Goal: Information Seeking & Learning: Learn about a topic

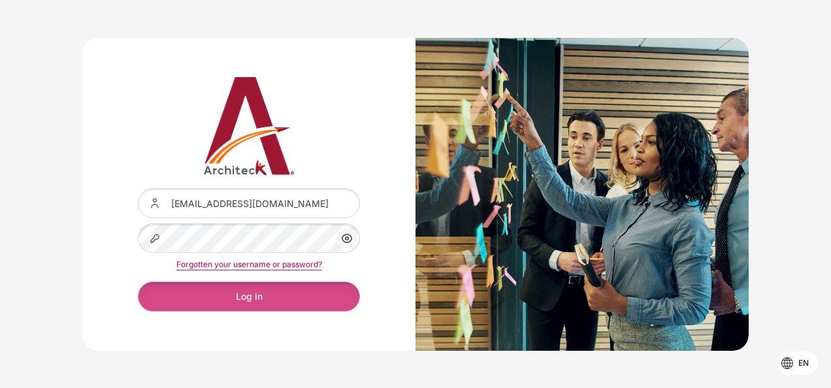
click at [271, 305] on button "Log in" at bounding box center [249, 295] width 222 height 29
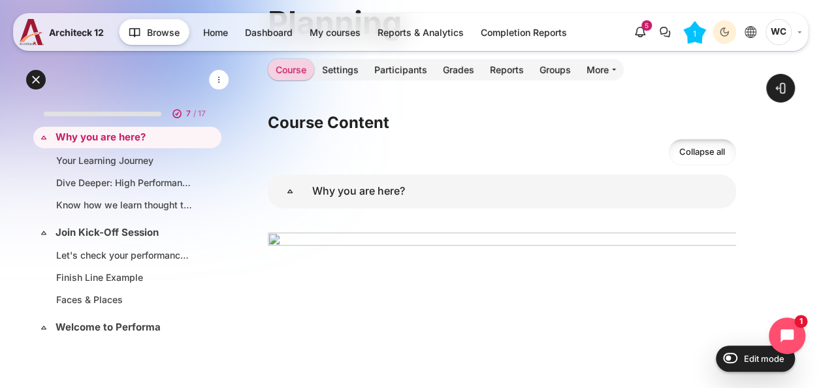
scroll to position [231, 0]
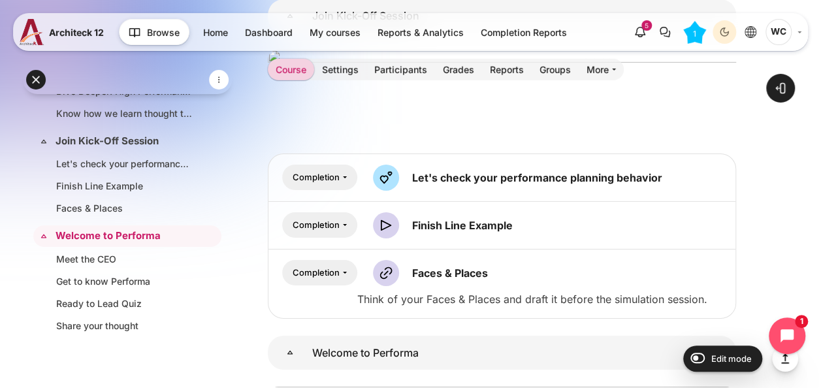
scroll to position [2074, 0]
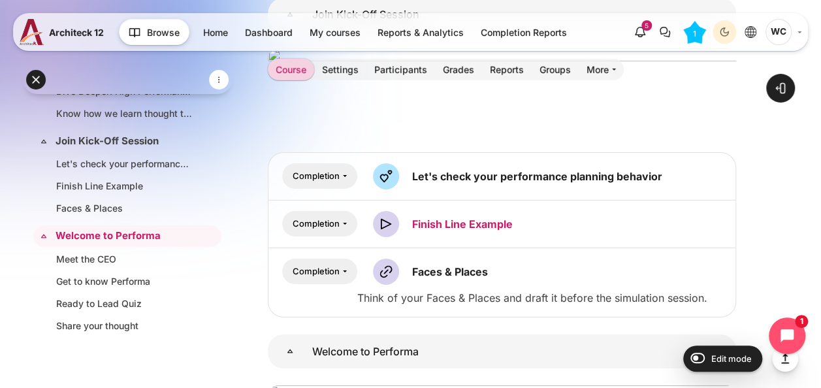
click at [471, 230] on link "Finish Line Example Video Time" at bounding box center [462, 223] width 101 height 13
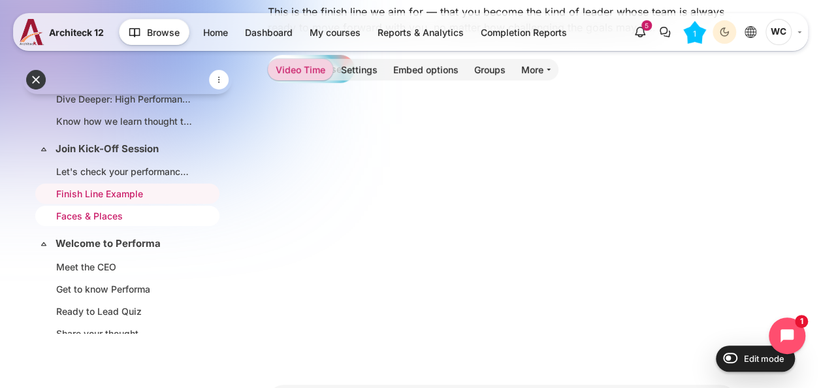
scroll to position [85, 0]
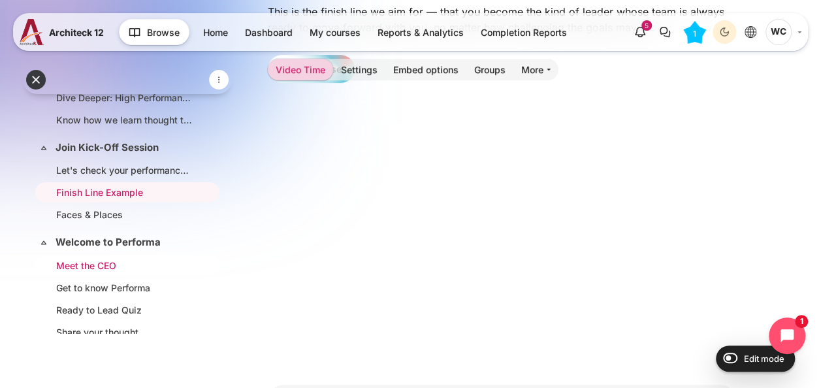
click at [124, 261] on link "Meet the CEO" at bounding box center [124, 266] width 137 height 14
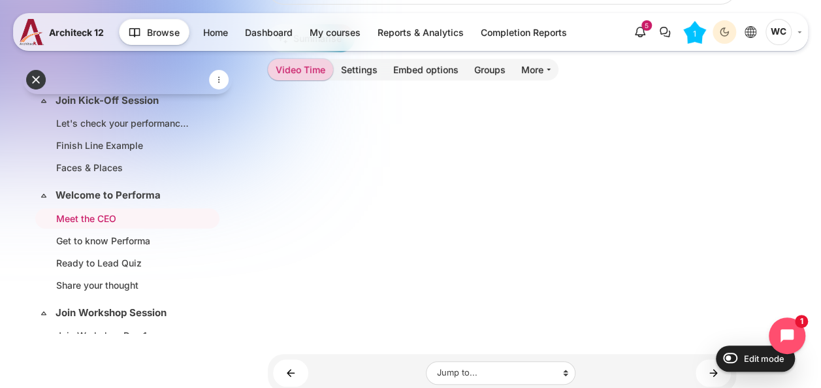
scroll to position [230, 0]
click at [73, 198] on link "Welcome to Performa" at bounding box center [126, 195] width 141 height 15
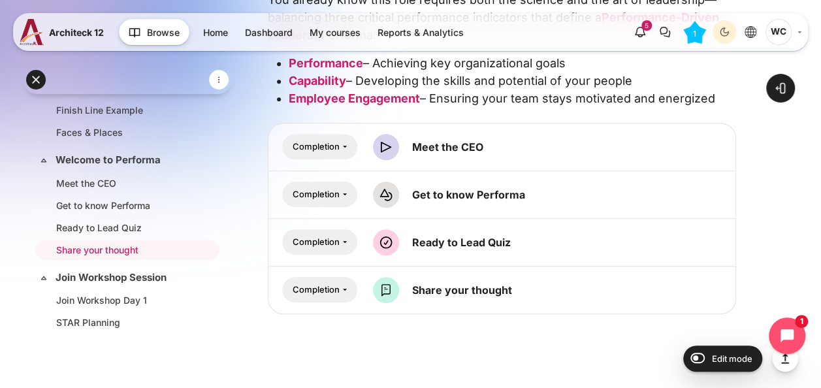
scroll to position [469, 0]
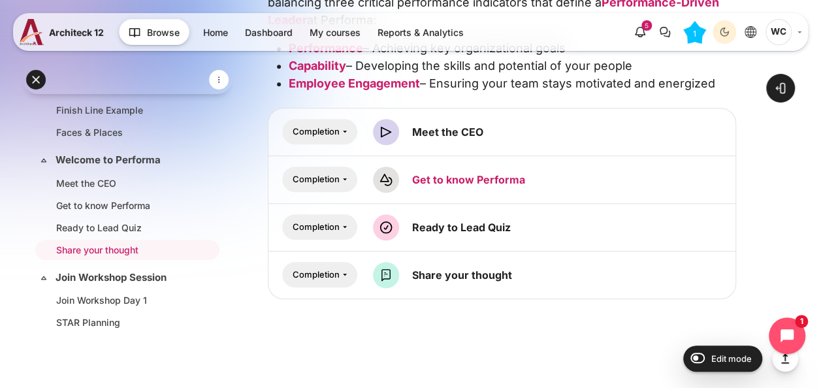
click at [496, 183] on link "Get to know Performa Interactive Content" at bounding box center [468, 179] width 113 height 13
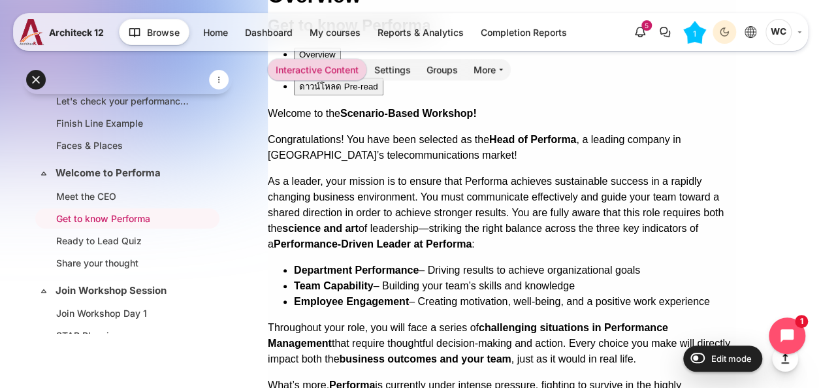
scroll to position [602, 0]
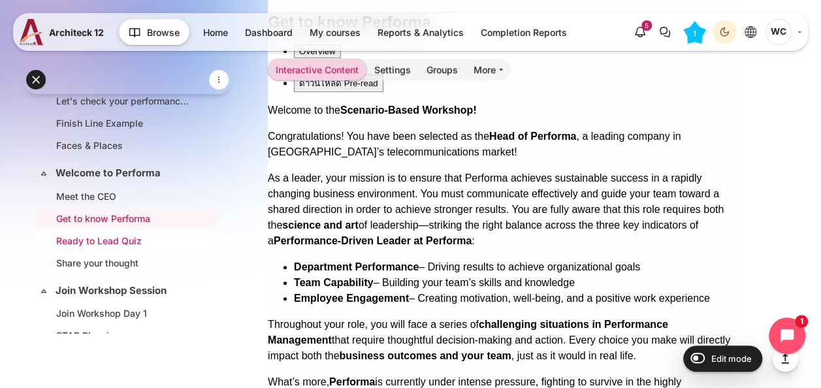
click at [142, 236] on link "Ready to Lead Quiz" at bounding box center [124, 241] width 137 height 14
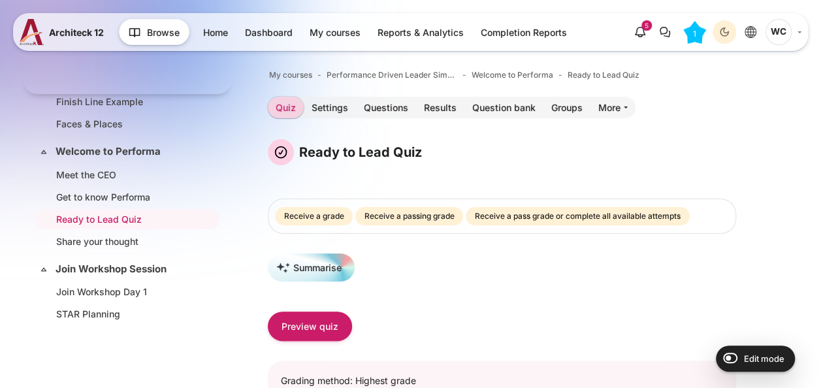
scroll to position [102, 0]
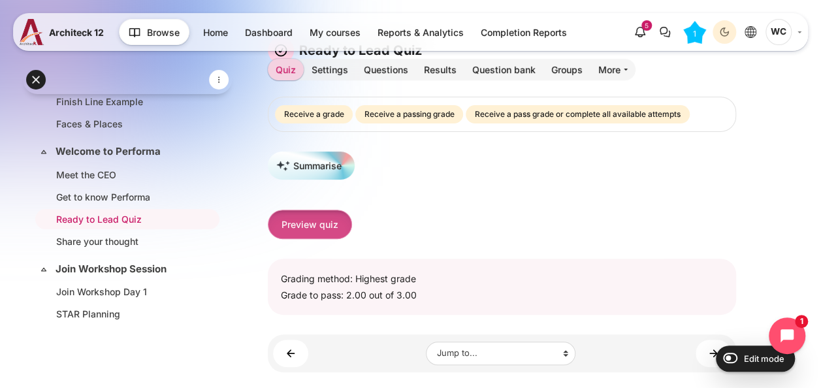
click at [308, 217] on button "Preview quiz" at bounding box center [310, 224] width 84 height 29
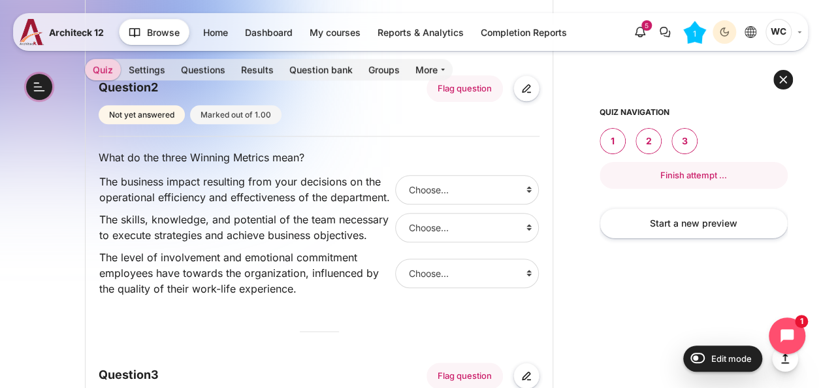
scroll to position [559, 0]
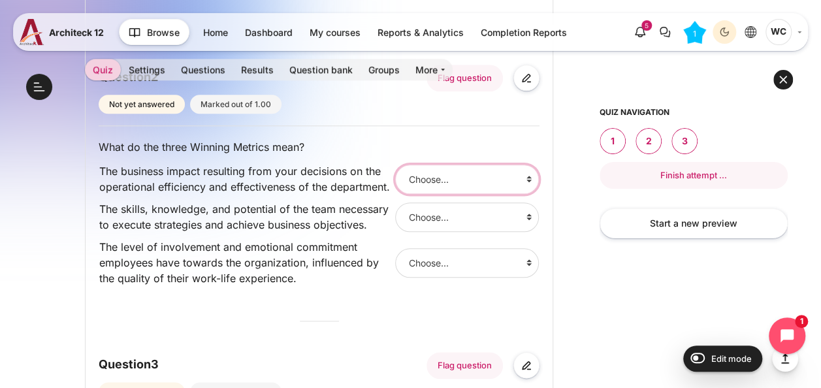
click at [512, 181] on select "Choose... Employee Engagement Department Performance Team Capability" at bounding box center [467, 179] width 144 height 29
click at [318, 297] on div "Question 1 Not yet answered Marked out of 1.00 Flag question Question text What…" at bounding box center [319, 216] width 441 height 917
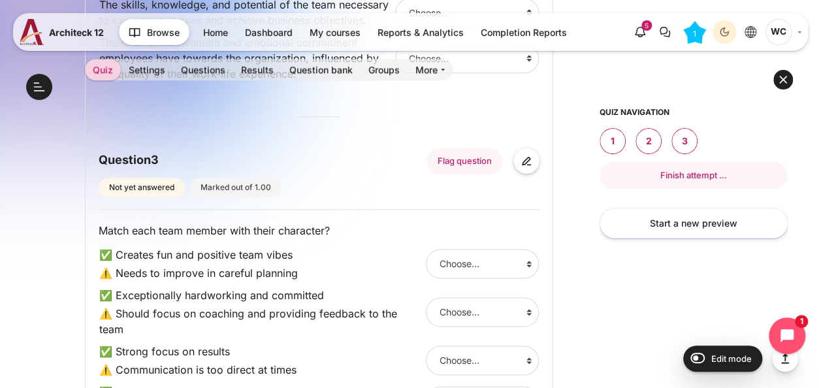
scroll to position [836, 0]
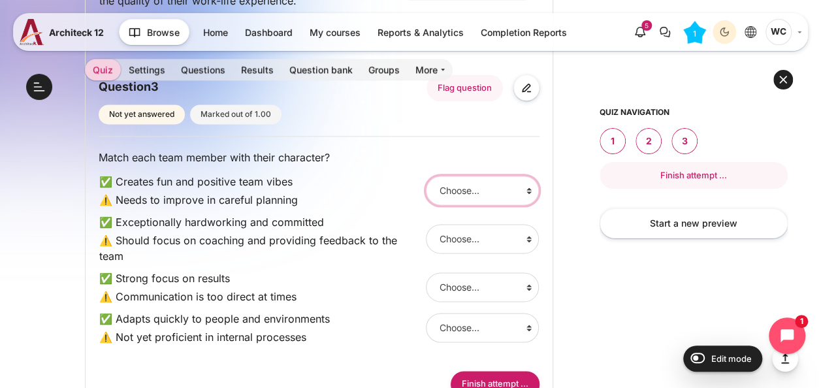
click at [456, 195] on select "Choose... Watt Adam Jeab Tuk" at bounding box center [482, 190] width 113 height 29
click at [313, 311] on p "✅ Adapts quickly to people and environments" at bounding box center [260, 319] width 323 height 16
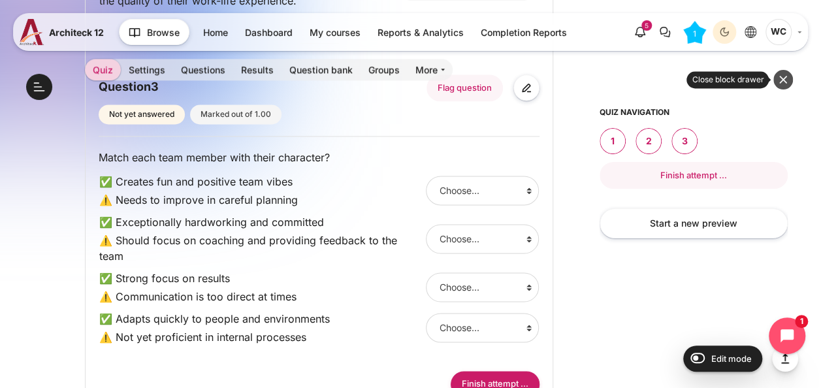
click at [782, 81] on button at bounding box center [783, 80] width 20 height 20
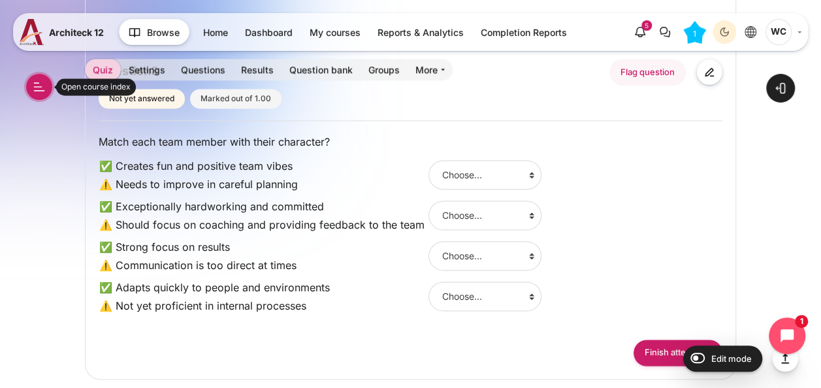
click at [34, 88] on button "Open course index" at bounding box center [39, 87] width 26 height 26
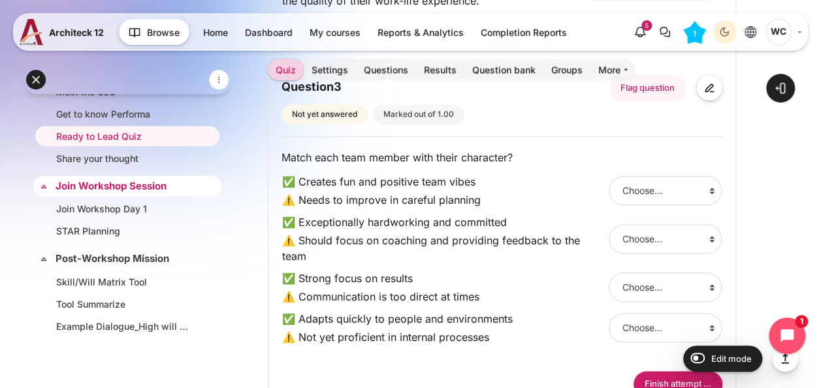
scroll to position [259, 0]
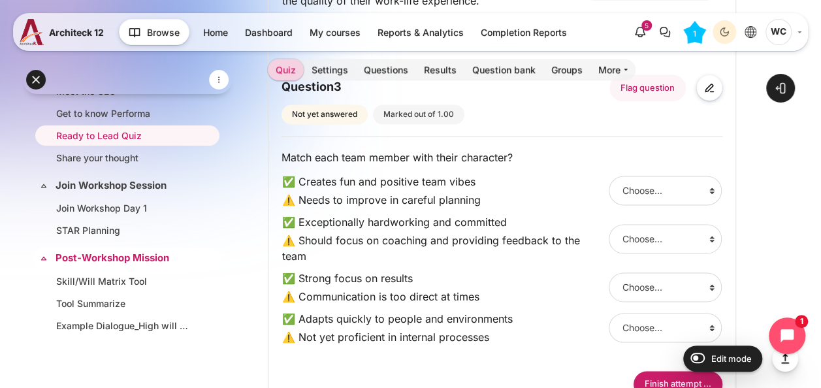
click at [127, 251] on link "Post-Workshop Mission" at bounding box center [126, 258] width 141 height 15
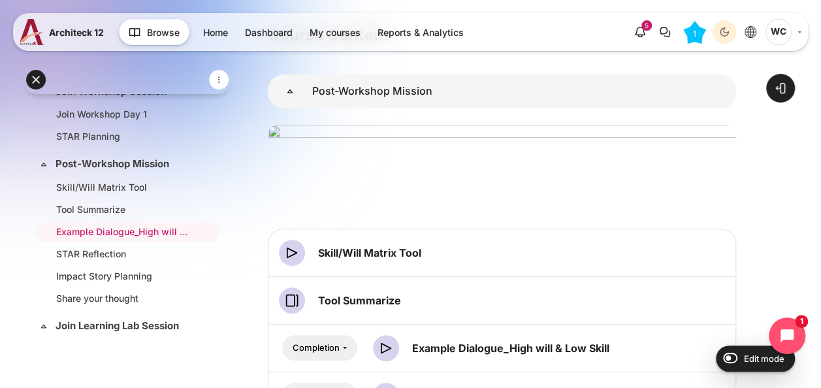
scroll to position [91, 0]
click at [373, 253] on link "Skill/Will Matrix Tool Video Time" at bounding box center [369, 252] width 103 height 13
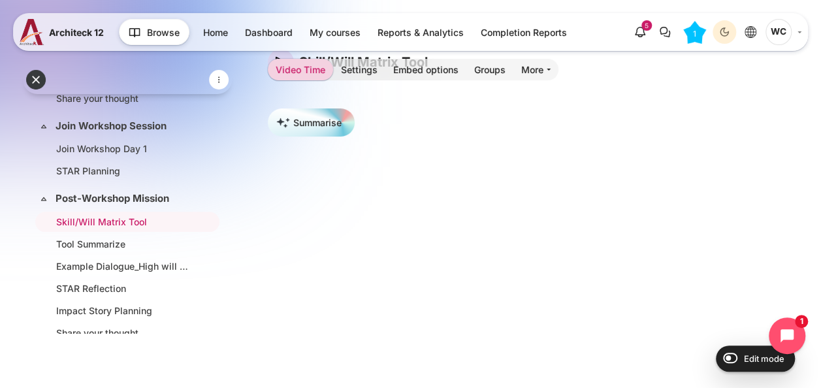
scroll to position [157, 0]
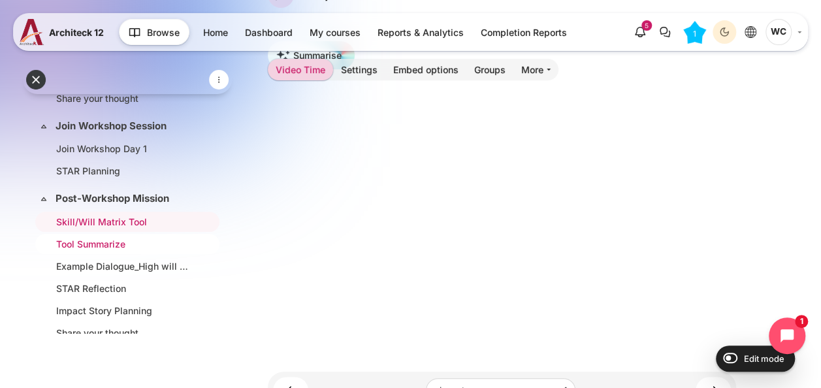
click at [125, 237] on link "Tool Summarize" at bounding box center [124, 244] width 137 height 14
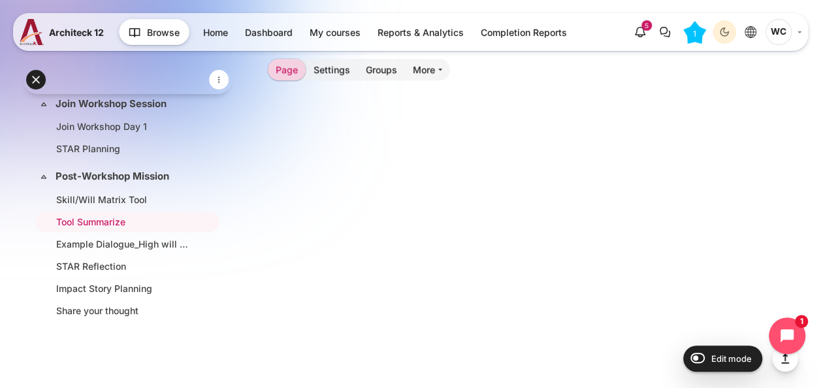
scroll to position [526, 0]
click at [166, 237] on link "Example Dialogue_High will & Low Skill" at bounding box center [124, 244] width 137 height 14
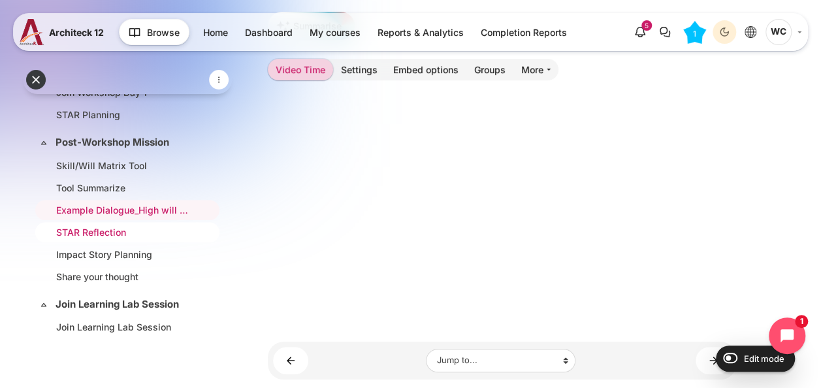
scroll to position [347, 0]
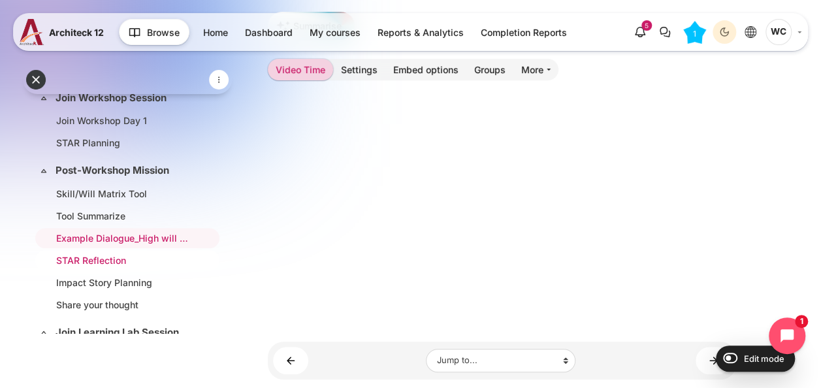
click at [99, 253] on link "STAR Reflection" at bounding box center [124, 260] width 137 height 14
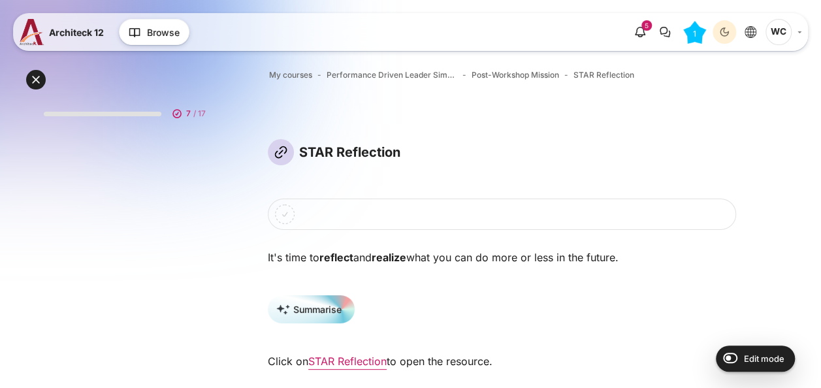
scroll to position [384, 0]
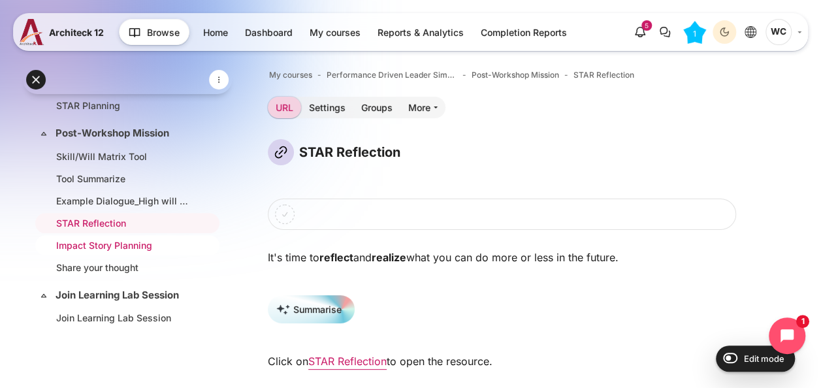
click at [121, 240] on link "Impact Story Planning" at bounding box center [124, 245] width 137 height 14
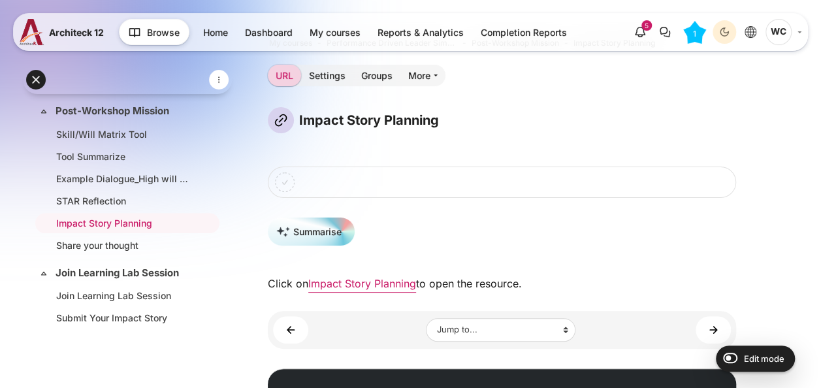
scroll to position [33, 0]
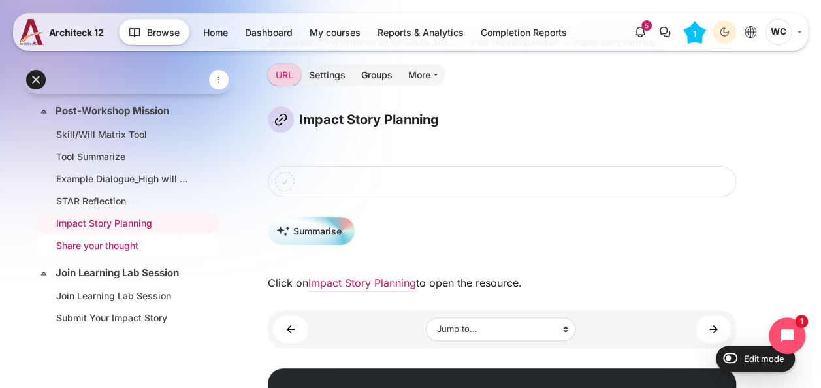
click at [113, 238] on link "Share your thought" at bounding box center [124, 245] width 137 height 14
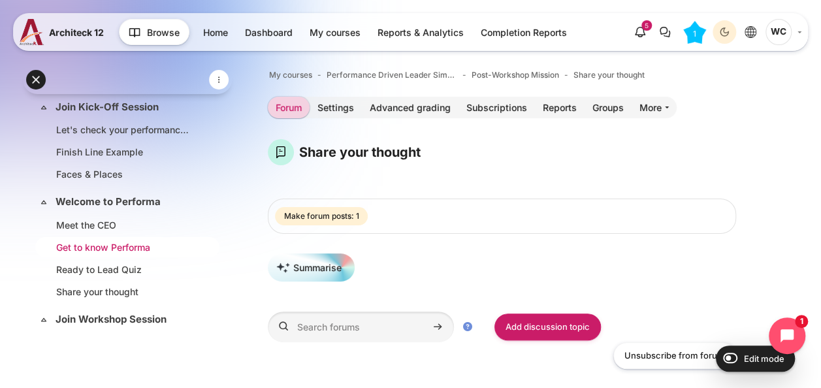
scroll to position [123, 0]
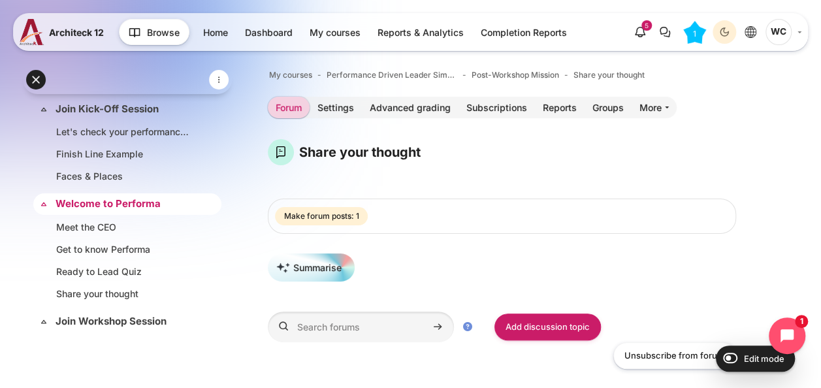
click at [151, 206] on link "Welcome to Performa" at bounding box center [126, 204] width 141 height 15
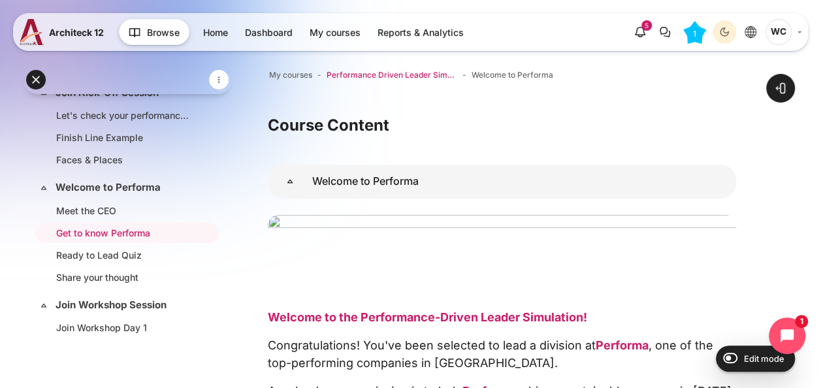
click at [343, 76] on span "Performance Driven Leader Simulation_1" at bounding box center [391, 75] width 131 height 12
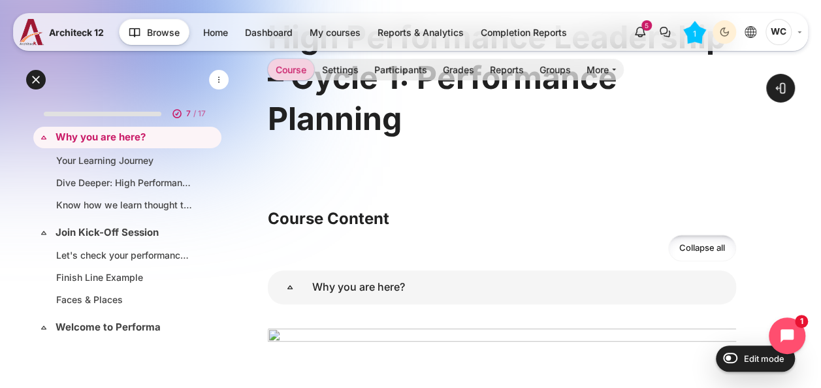
scroll to position [135, 0]
click at [798, 336] on icon "Open chat widget" at bounding box center [794, 336] width 20 height 20
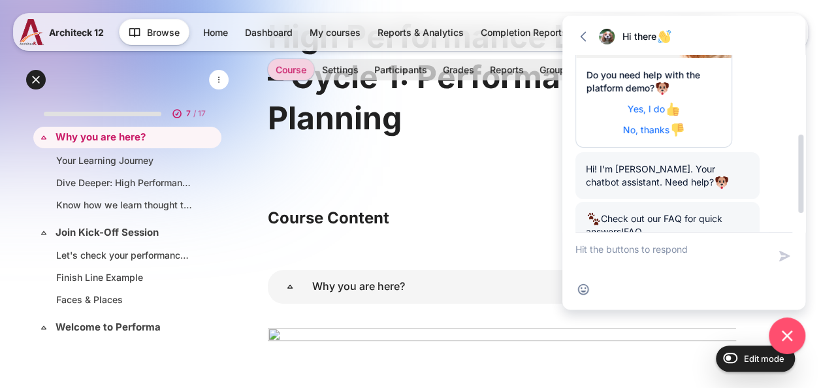
scroll to position [224, 0]
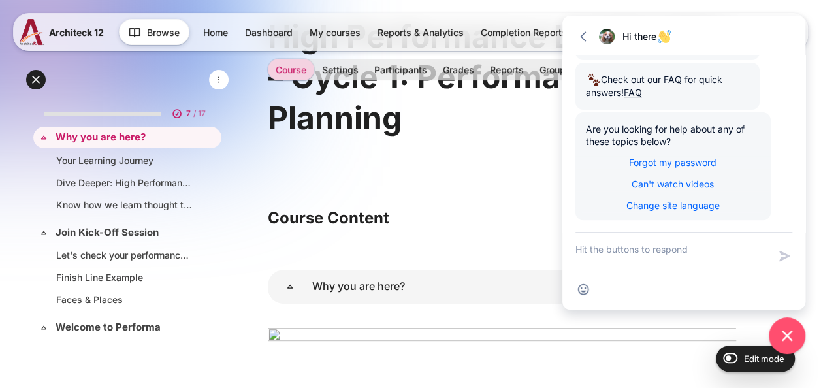
click at [525, 176] on div "High Performance Leadership – Cycle 1: Performance Planning" at bounding box center [502, 91] width 468 height 172
click at [791, 345] on button "Close chat widget" at bounding box center [787, 335] width 40 height 40
